Goal: Task Accomplishment & Management: Use online tool/utility

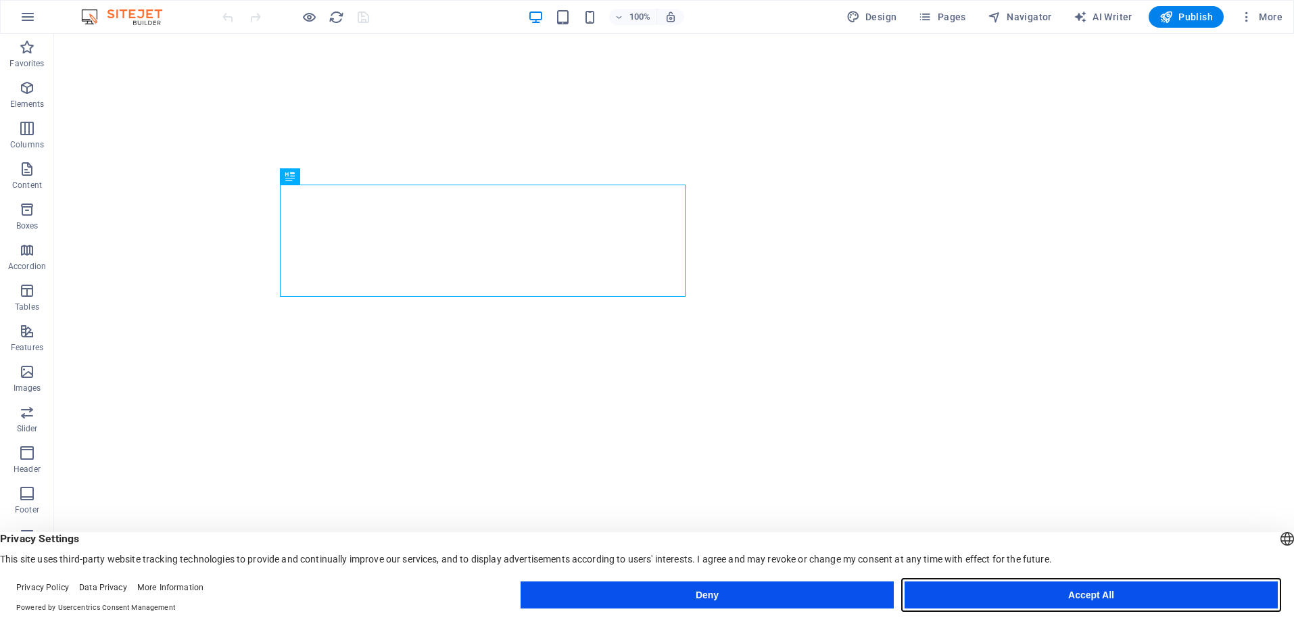
click at [1005, 600] on button "Accept All" at bounding box center [1091, 594] width 373 height 27
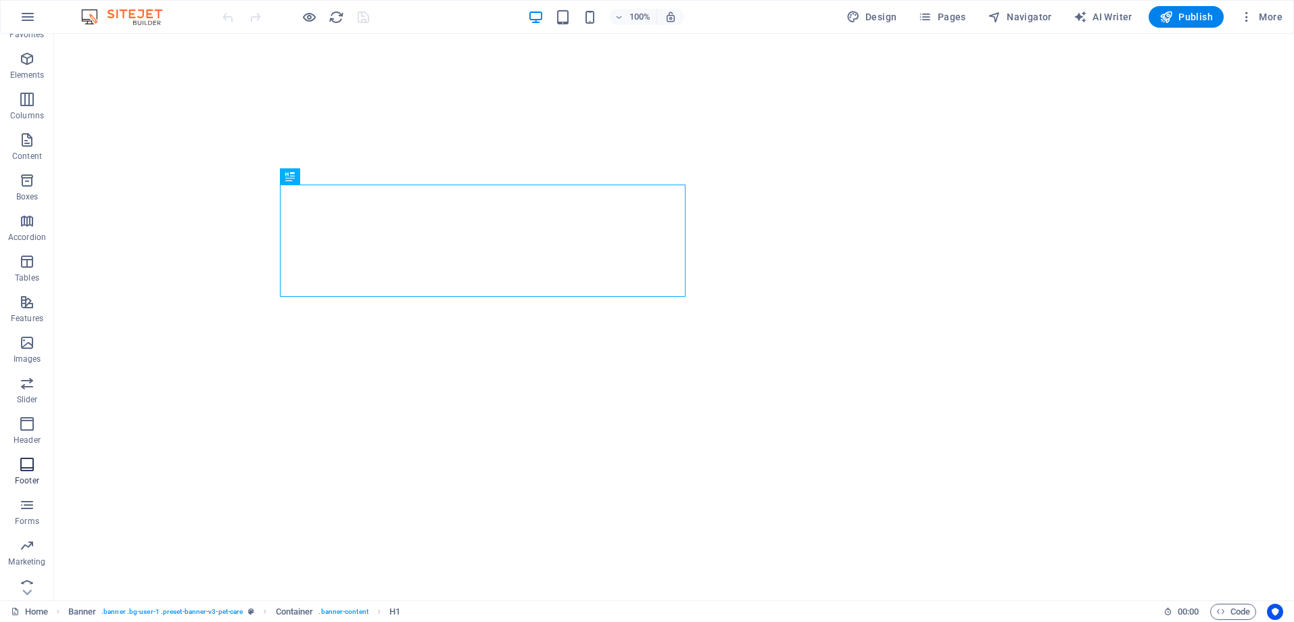
scroll to position [42, 0]
click at [28, 14] on icon "button" at bounding box center [28, 17] width 16 height 16
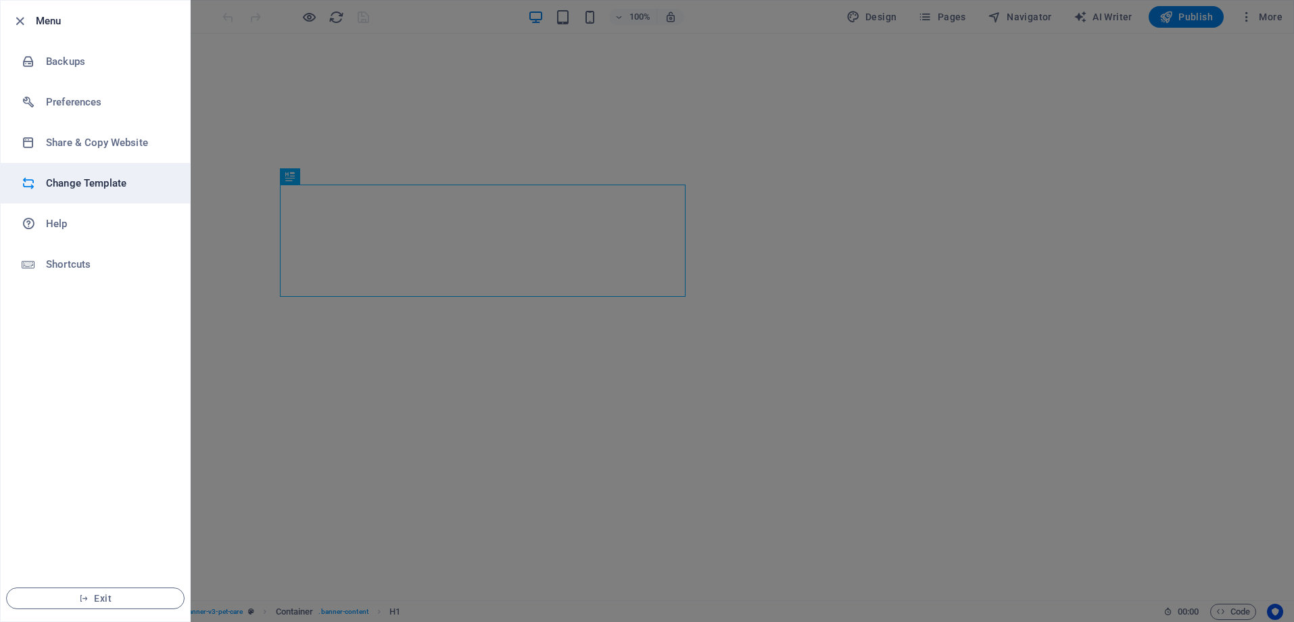
click at [124, 185] on h6 "Change Template" at bounding box center [108, 183] width 125 height 16
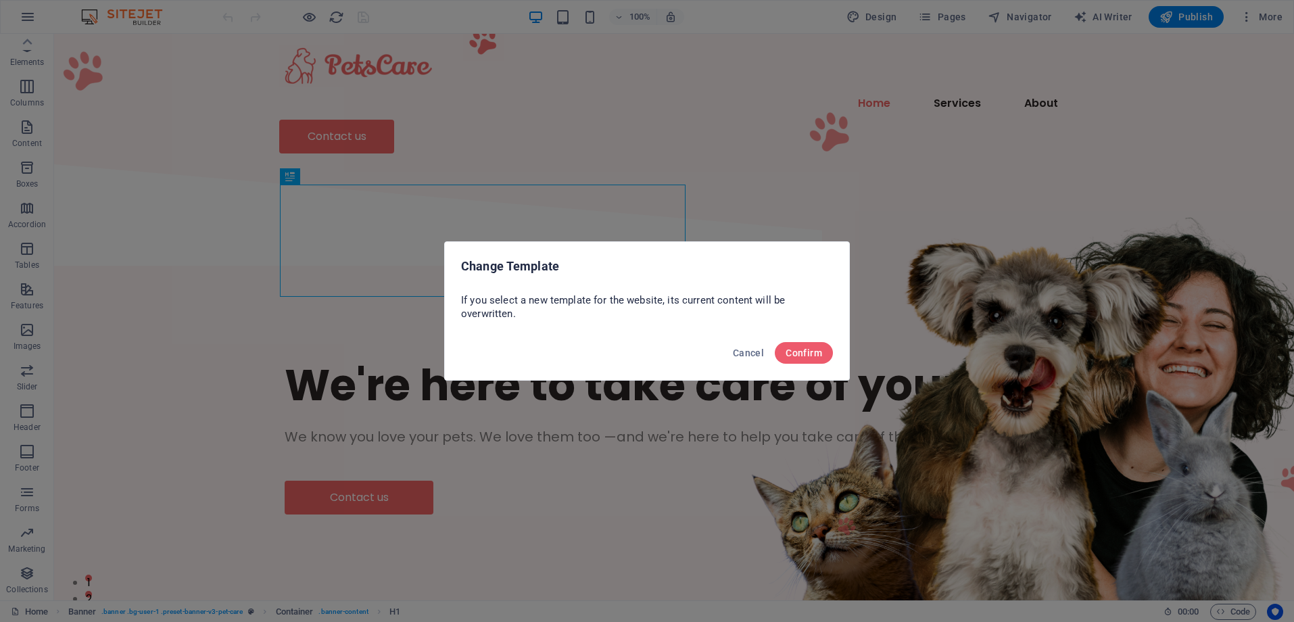
scroll to position [0, 0]
click at [807, 354] on span "Confirm" at bounding box center [804, 352] width 37 height 11
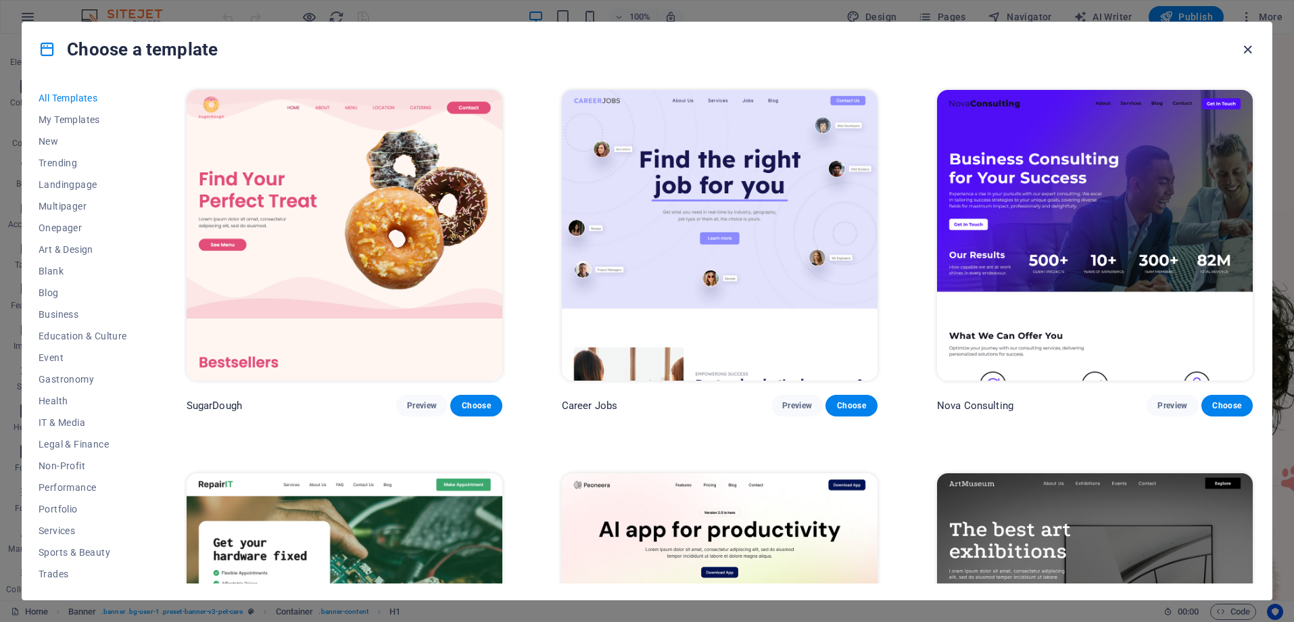
click at [1244, 49] on icon "button" at bounding box center [1248, 50] width 16 height 16
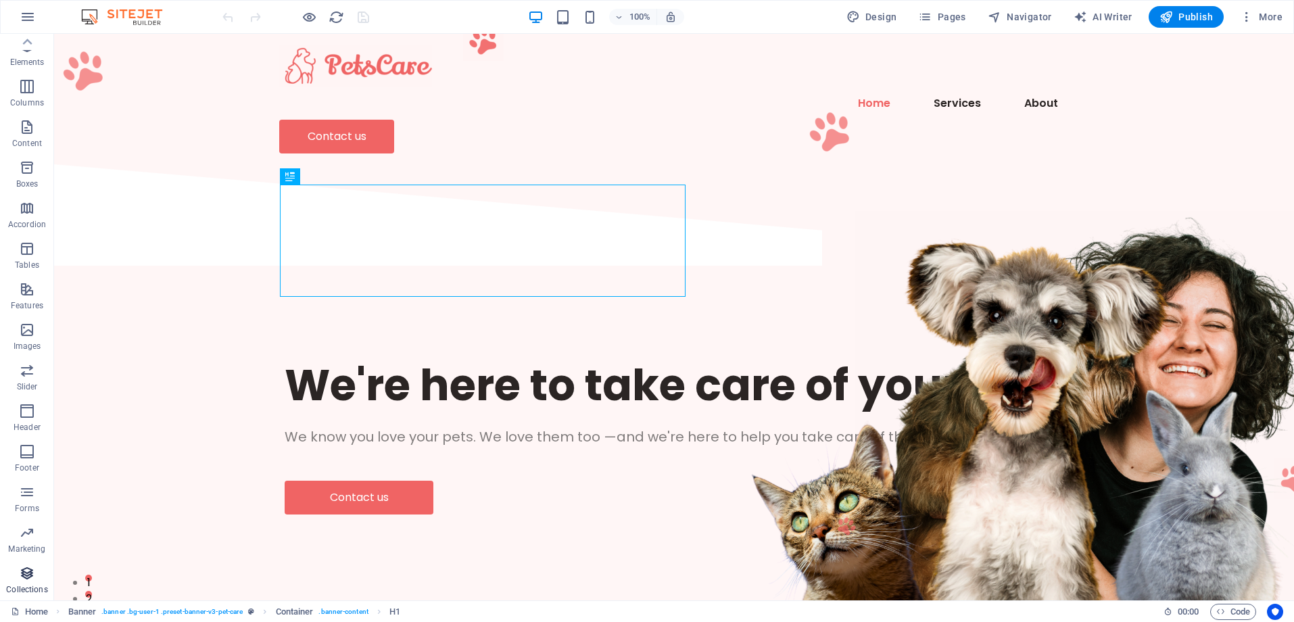
click at [19, 588] on p "Collections" at bounding box center [26, 589] width 41 height 11
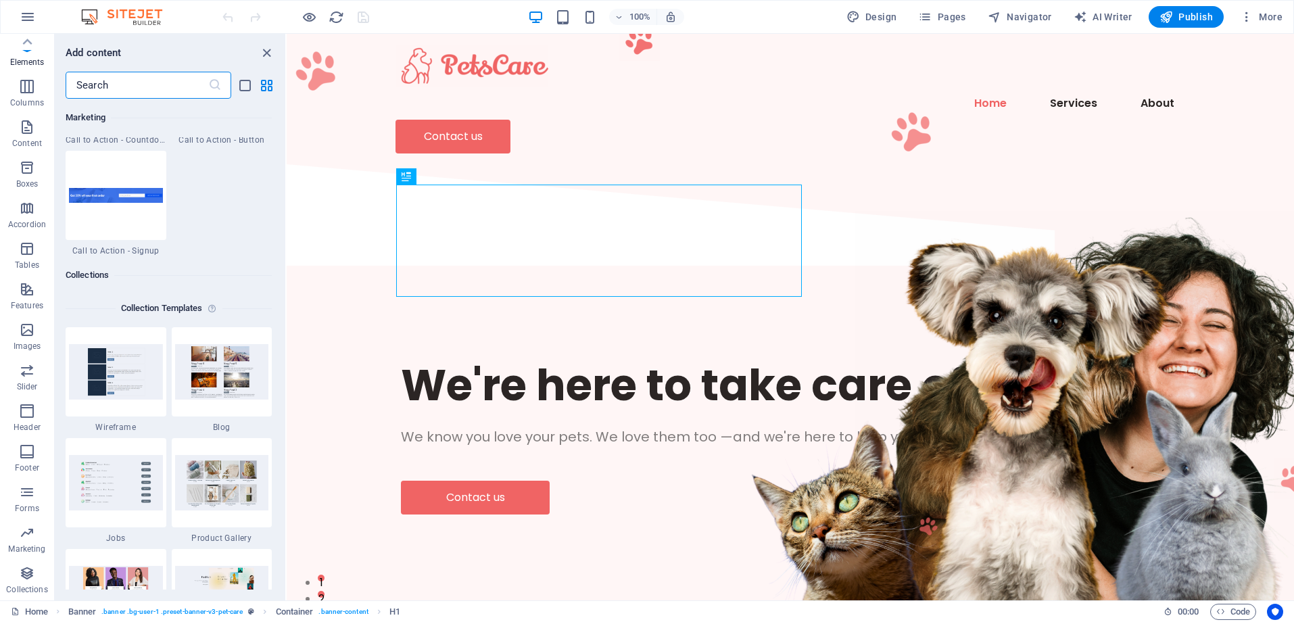
scroll to position [12376, 0]
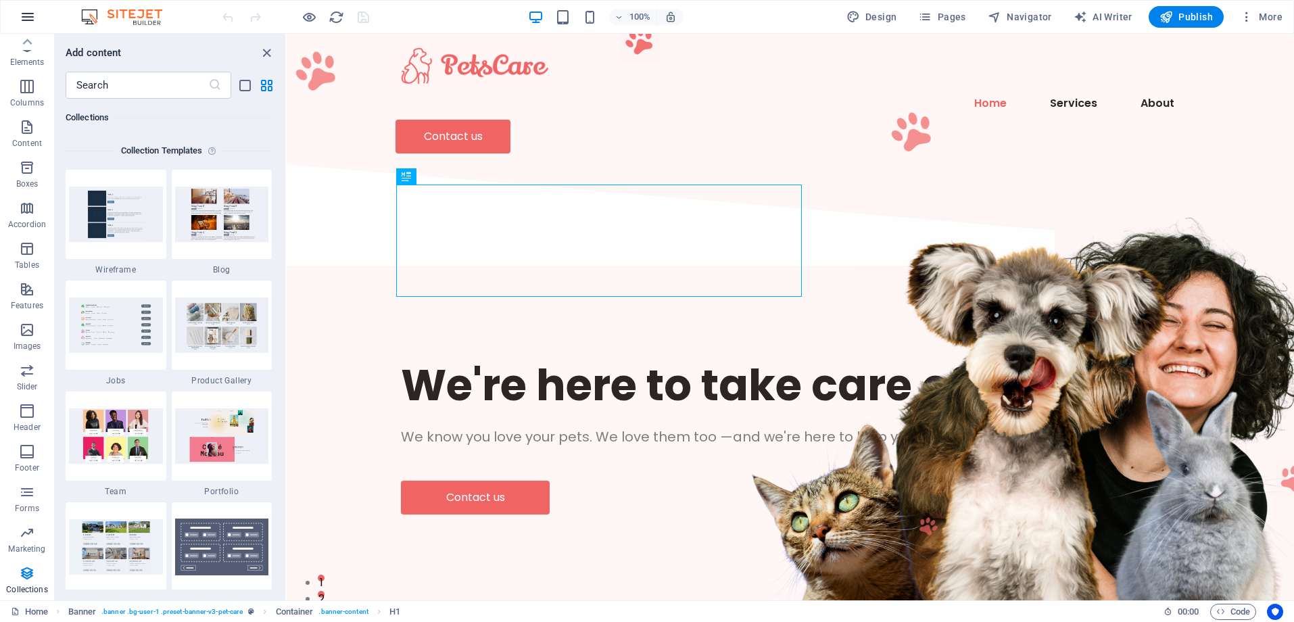
click at [31, 11] on icon "button" at bounding box center [28, 17] width 16 height 16
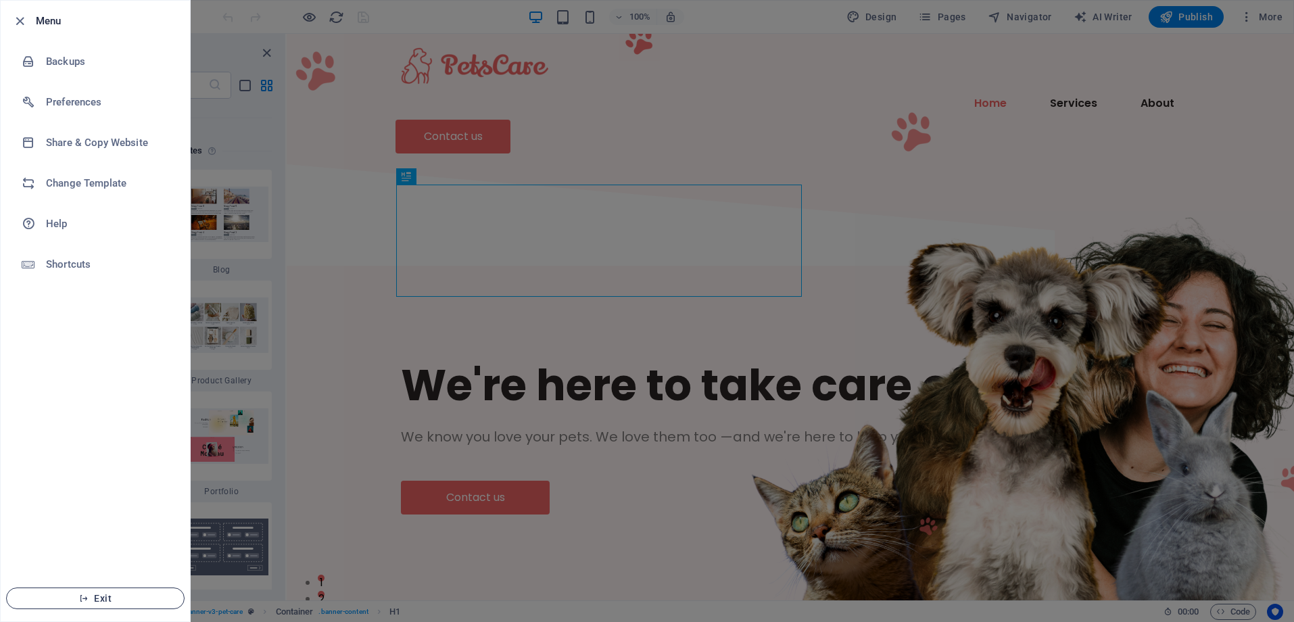
click at [110, 606] on button "Exit" at bounding box center [95, 598] width 178 height 22
click at [87, 605] on button "Exit" at bounding box center [95, 598] width 178 height 22
